Goal: Transaction & Acquisition: Purchase product/service

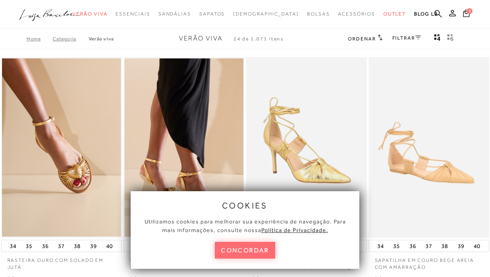
click at [242, 248] on button "concordar" at bounding box center [245, 250] width 60 height 17
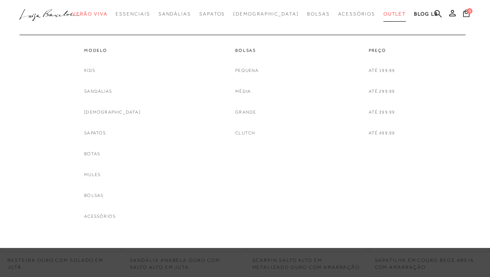
click at [384, 16] on span "Outlet" at bounding box center [395, 14] width 23 height 6
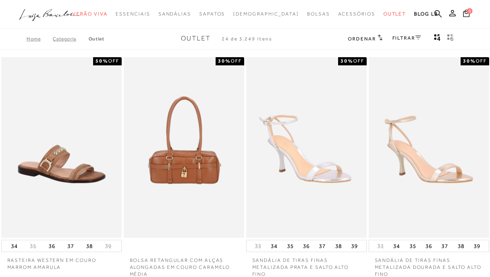
click at [409, 40] on link "FILTRAR" at bounding box center [407, 38] width 29 height 6
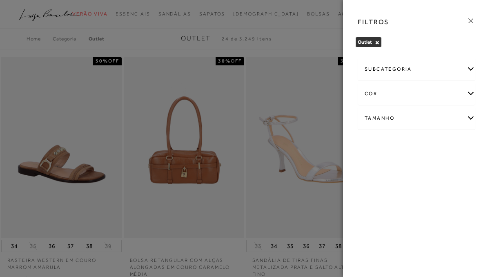
click at [383, 120] on div "Tamanho" at bounding box center [416, 118] width 117 height 22
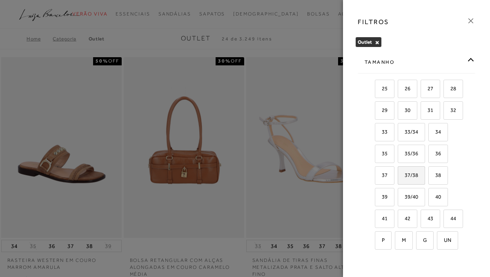
scroll to position [57, 0]
click at [388, 199] on label "39" at bounding box center [384, 196] width 19 height 18
click at [382, 199] on input "39" at bounding box center [378, 197] width 8 height 8
checkbox input "true"
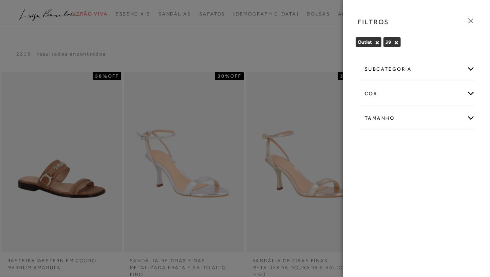
click at [391, 65] on div "subcategoria" at bounding box center [416, 69] width 117 height 22
click at [386, 92] on span "Modelo" at bounding box center [383, 91] width 17 height 6
click at [308, 43] on div at bounding box center [245, 138] width 490 height 277
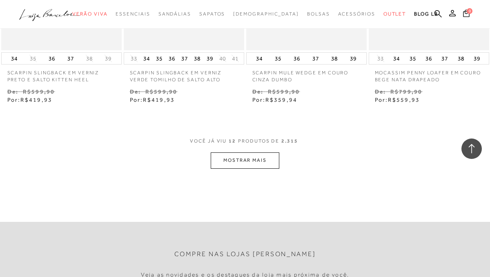
scroll to position [706, 0]
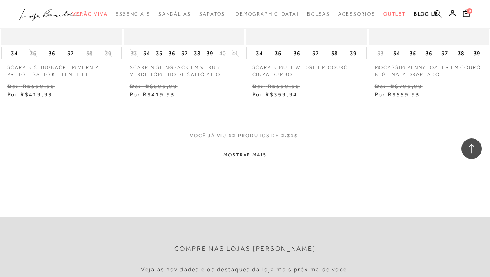
click at [253, 155] on button "MOSTRAR MAIS" at bounding box center [245, 155] width 69 height 16
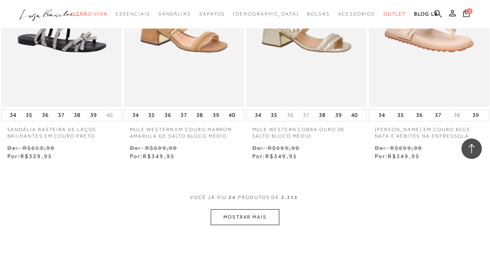
scroll to position [1386, 0]
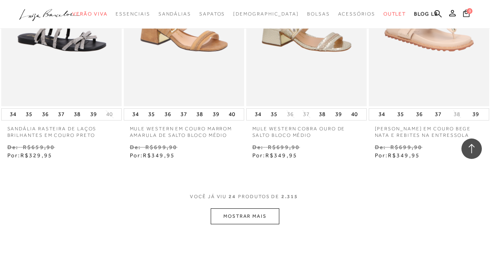
click at [259, 215] on button "MOSTRAR MAIS" at bounding box center [245, 216] width 69 height 16
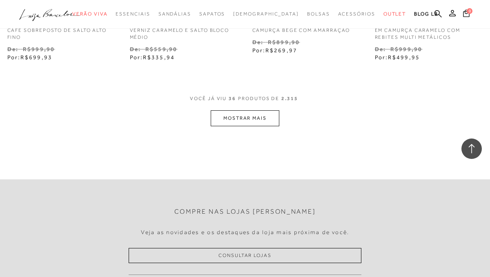
scroll to position [2219, 0]
click at [244, 118] on button "MOSTRAR MAIS" at bounding box center [245, 118] width 69 height 16
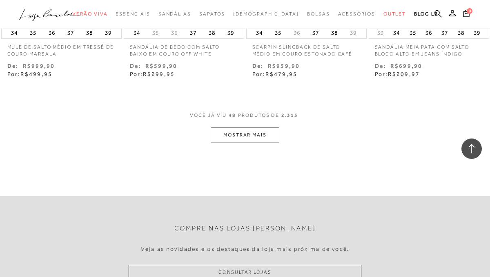
scroll to position [2951, 0]
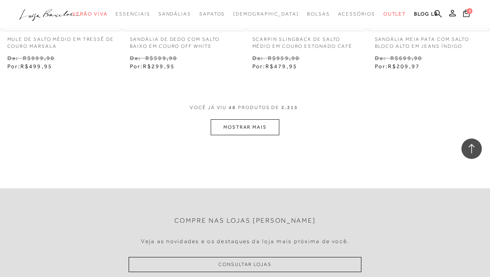
click at [253, 131] on button "MOSTRAR MAIS" at bounding box center [245, 127] width 69 height 16
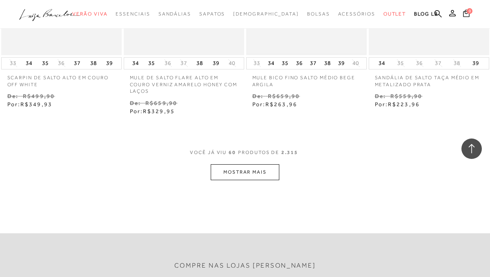
scroll to position [3657, 0]
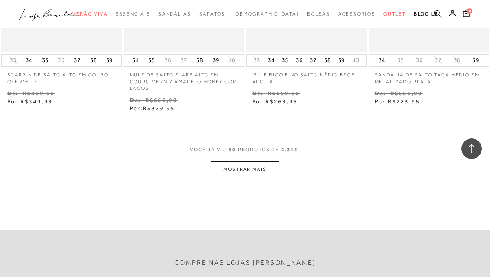
click at [256, 174] on button "MOSTRAR MAIS" at bounding box center [245, 169] width 69 height 16
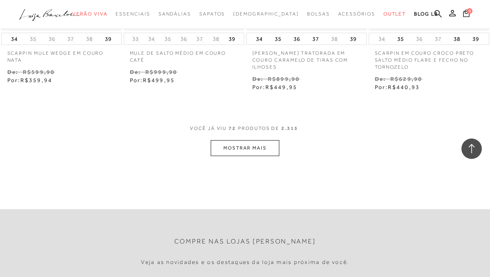
scroll to position [4446, 0]
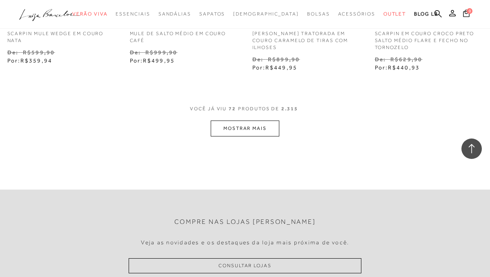
click at [263, 133] on button "MOSTRAR MAIS" at bounding box center [245, 129] width 69 height 16
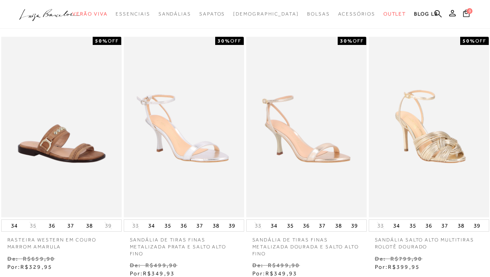
scroll to position [0, 0]
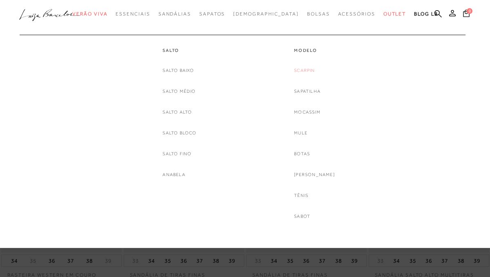
click at [312, 71] on link "Scarpin" at bounding box center [304, 70] width 21 height 9
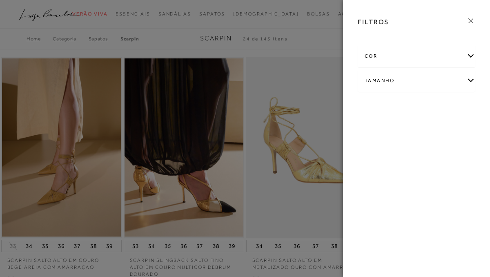
click at [380, 85] on div "Tamanho" at bounding box center [416, 81] width 117 height 22
click at [433, 129] on span "39" at bounding box center [428, 128] width 12 height 6
click at [428, 129] on input "39" at bounding box center [424, 130] width 8 height 8
checkbox input "true"
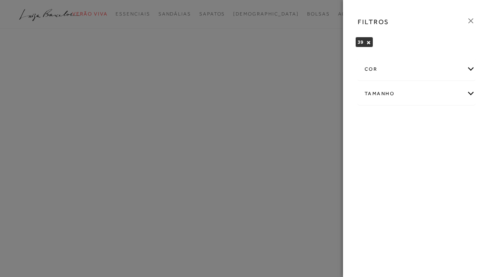
click at [469, 20] on icon at bounding box center [471, 20] width 5 height 5
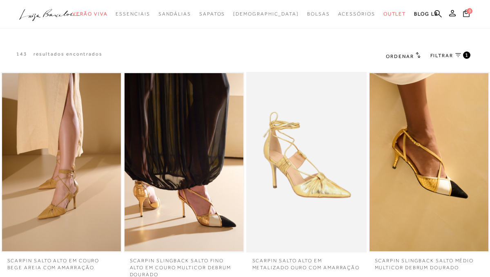
click at [406, 54] on span "Ordenar" at bounding box center [400, 57] width 28 height 6
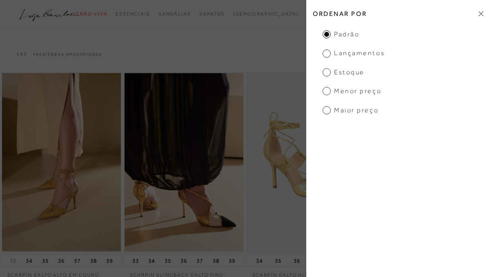
click at [327, 93] on span "Menor Preço" at bounding box center [352, 91] width 59 height 9
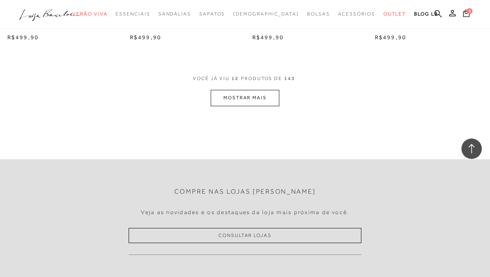
scroll to position [759, 0]
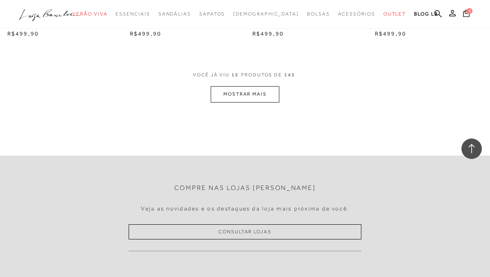
click at [243, 99] on button "MOSTRAR MAIS" at bounding box center [245, 94] width 69 height 16
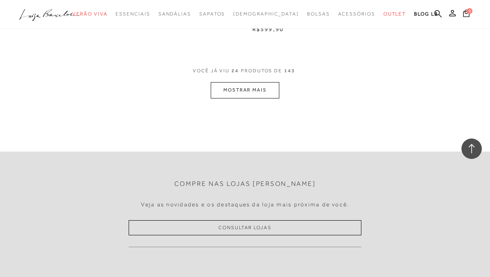
scroll to position [1478, 0]
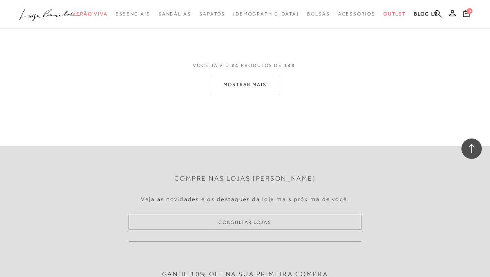
click at [257, 93] on button "MOSTRAR MAIS" at bounding box center [245, 85] width 69 height 16
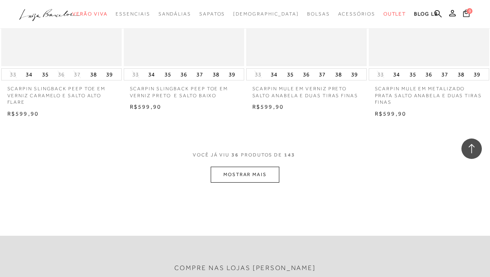
scroll to position [2096, 0]
click at [263, 183] on button "MOSTRAR MAIS" at bounding box center [245, 175] width 69 height 16
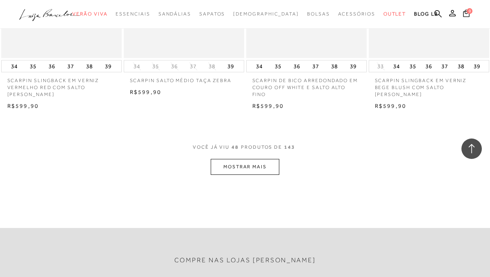
scroll to position [2832, 0]
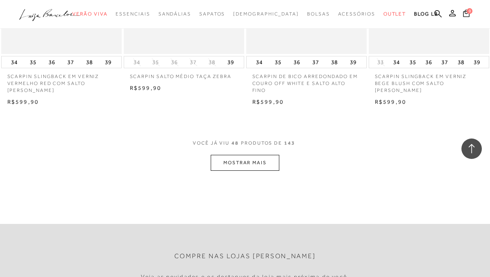
click at [277, 163] on button "MOSTRAR MAIS" at bounding box center [245, 163] width 69 height 16
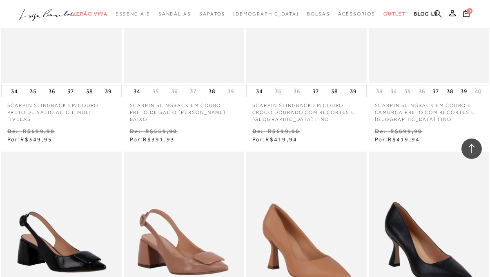
scroll to position [0, 0]
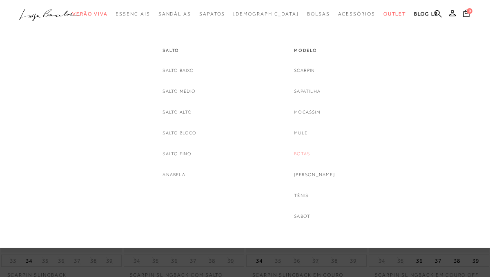
click at [308, 154] on link "Botas" at bounding box center [302, 154] width 16 height 9
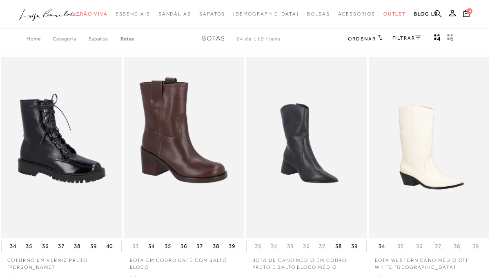
click at [415, 38] on icon at bounding box center [418, 38] width 6 height 4
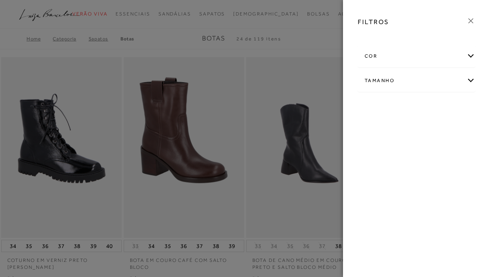
click at [384, 78] on div "Tamanho" at bounding box center [416, 81] width 117 height 22
click at [439, 132] on label "39" at bounding box center [430, 129] width 19 height 18
click at [428, 132] on input "39" at bounding box center [424, 130] width 8 height 8
checkbox input "true"
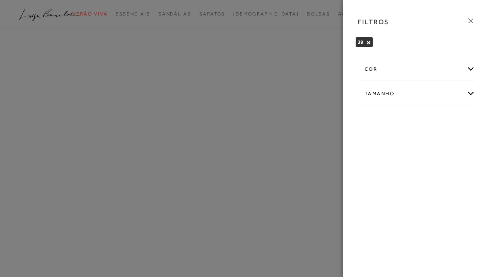
click at [328, 52] on div at bounding box center [245, 138] width 490 height 277
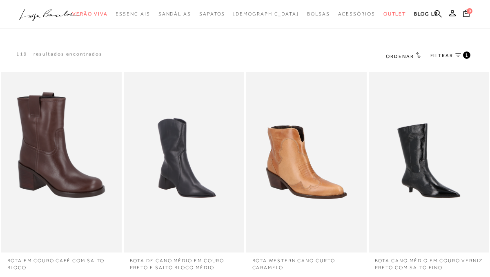
click at [410, 62] on div "Ordenar Ordenar por Padrão" at bounding box center [433, 55] width 114 height 29
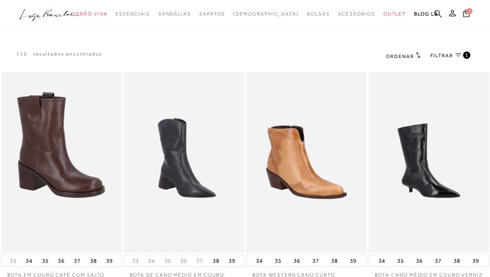
click at [410, 56] on span "Ordenar" at bounding box center [400, 57] width 28 height 6
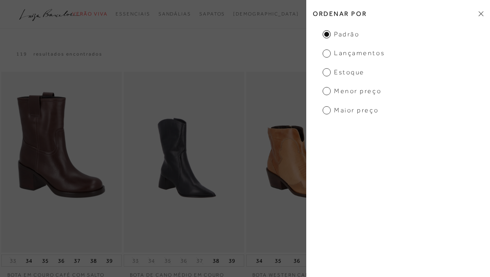
click at [346, 89] on span "Menor Preço" at bounding box center [352, 91] width 59 height 9
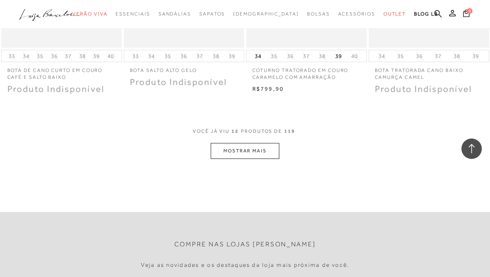
scroll to position [673, 0]
click at [257, 151] on button "MOSTRAR MAIS" at bounding box center [245, 153] width 69 height 16
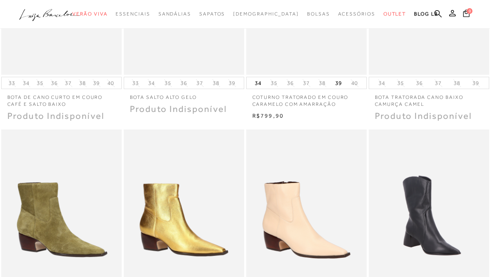
scroll to position [0, 0]
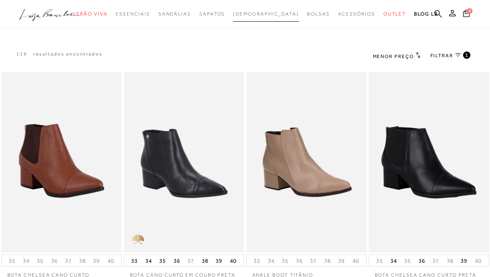
click at [264, 13] on span "[DEMOGRAPHIC_DATA]" at bounding box center [266, 14] width 66 height 6
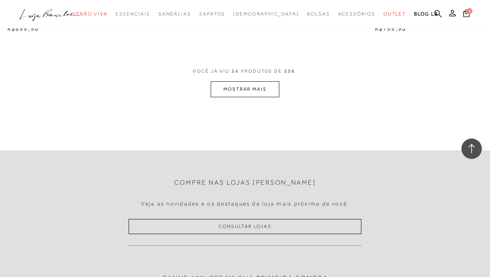
scroll to position [1457, 0]
